Goal: Participate in discussion

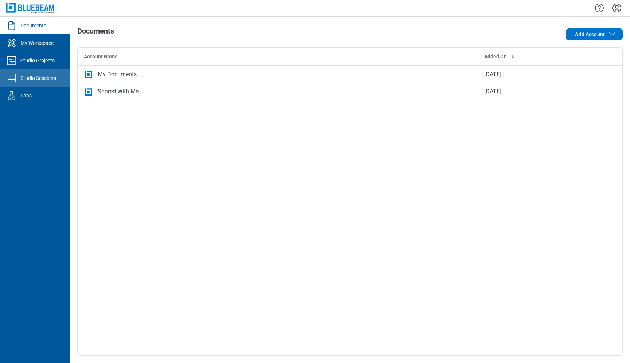
click at [42, 76] on div "Studio Sessions" at bounding box center [38, 77] width 36 height 7
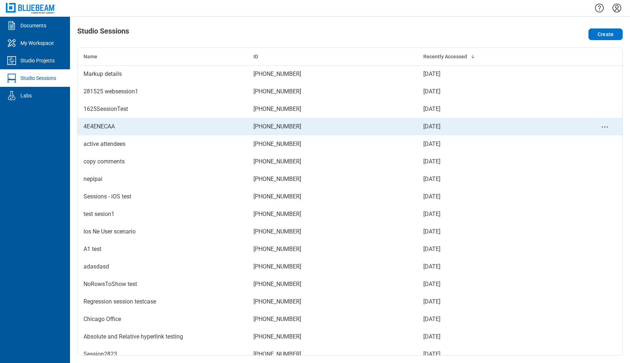
click at [148, 127] on div "4E4ENECAA" at bounding box center [162, 126] width 158 height 9
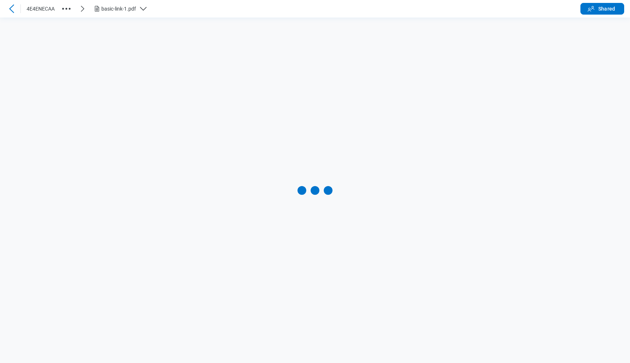
click at [138, 8] on div "basic-link-1.pdf" at bounding box center [123, 8] width 61 height 9
click at [137, 12] on div "basic-link-1.pdf" at bounding box center [123, 8] width 61 height 9
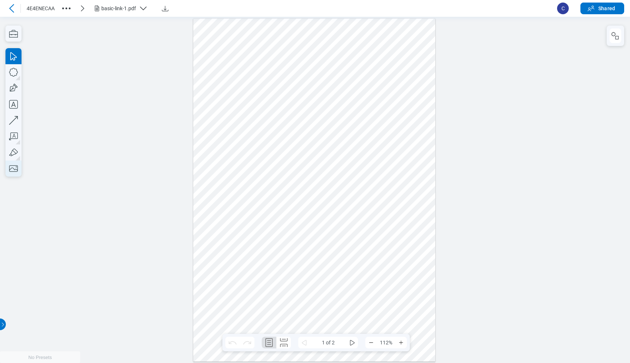
click at [11, 172] on icon "button" at bounding box center [13, 168] width 16 height 16
drag, startPoint x: 276, startPoint y: 170, endPoint x: 360, endPoint y: 271, distance: 131.2
click at [360, 271] on div at bounding box center [314, 189] width 242 height 343
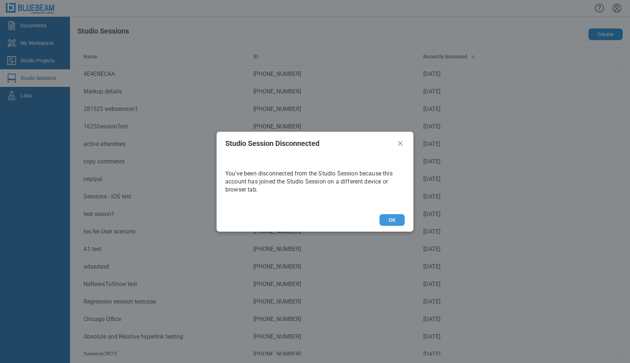
click at [394, 216] on button "OK" at bounding box center [391, 220] width 25 height 12
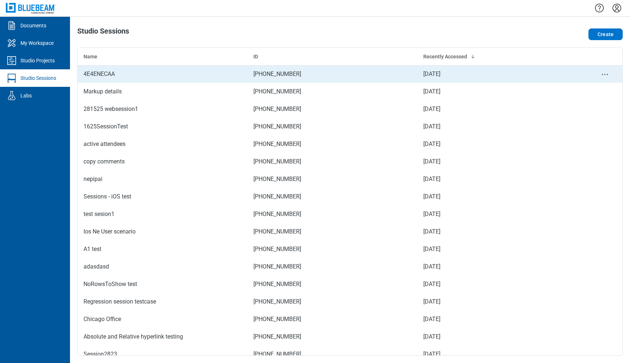
click at [141, 79] on td "4E4ENECAA" at bounding box center [163, 73] width 170 height 17
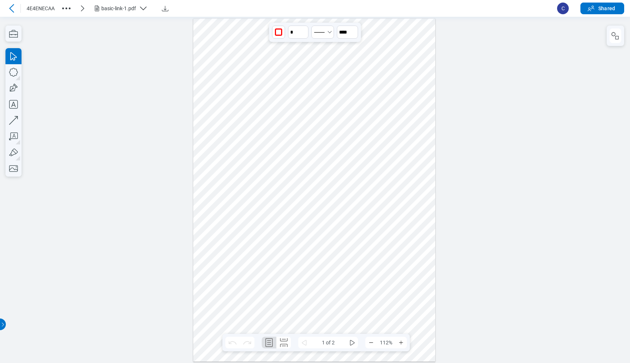
click at [312, 228] on div at bounding box center [314, 189] width 242 height 343
drag, startPoint x: 308, startPoint y: 229, endPoint x: 317, endPoint y: 224, distance: 10.1
click at [317, 224] on div at bounding box center [314, 189] width 242 height 343
click at [403, 211] on div at bounding box center [314, 189] width 242 height 343
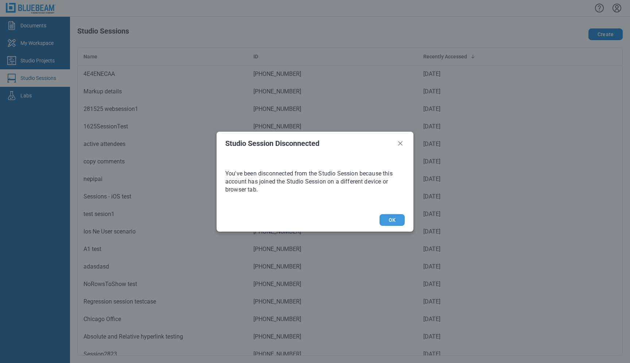
click at [394, 222] on button "OK" at bounding box center [391, 220] width 25 height 12
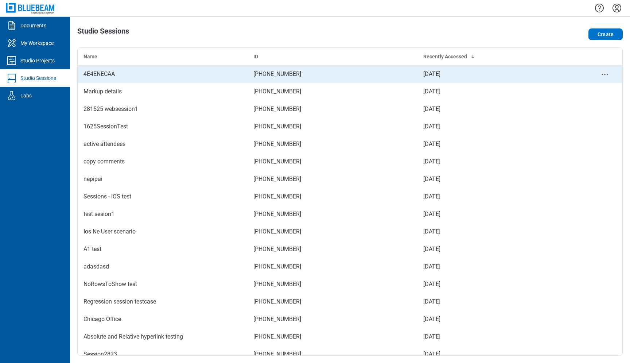
click at [122, 75] on div "4E4ENECAA" at bounding box center [162, 74] width 158 height 9
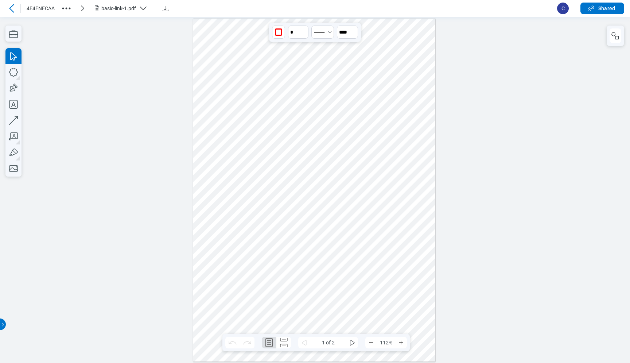
click at [315, 218] on div at bounding box center [314, 189] width 242 height 343
drag, startPoint x: 316, startPoint y: 216, endPoint x: 331, endPoint y: 146, distance: 72.0
click at [331, 146] on div at bounding box center [314, 189] width 242 height 343
click at [404, 219] on div at bounding box center [314, 189] width 242 height 343
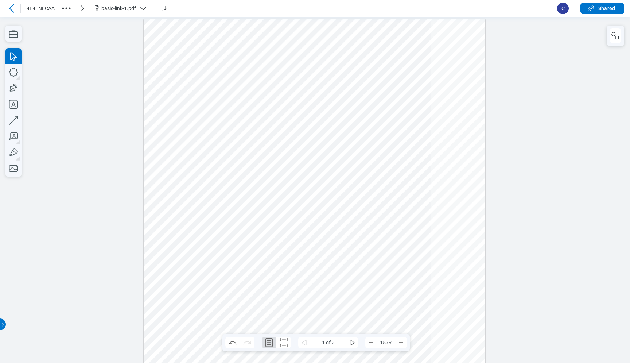
scroll to position [75, 0]
click at [15, 106] on icon "button" at bounding box center [13, 104] width 9 height 9
click at [179, 38] on div at bounding box center [314, 260] width 341 height 483
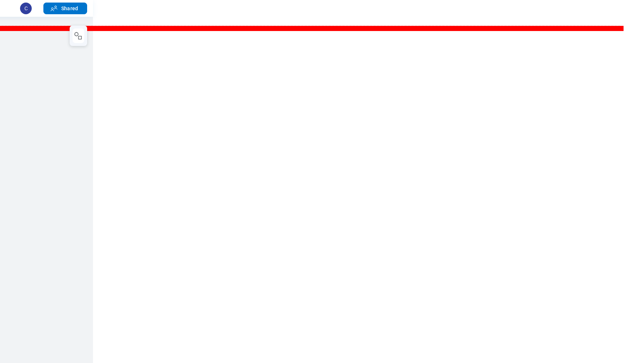
scroll to position [0, 185]
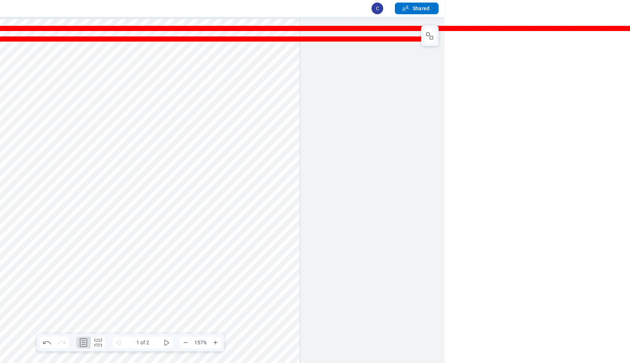
click at [103, 96] on div at bounding box center [128, 260] width 341 height 483
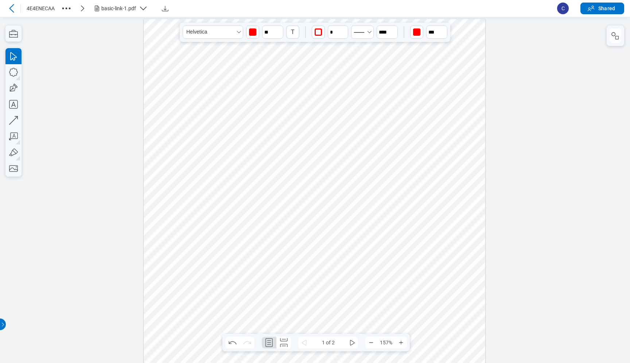
click at [293, 47] on div at bounding box center [314, 260] width 341 height 483
